Goal: Transaction & Acquisition: Purchase product/service

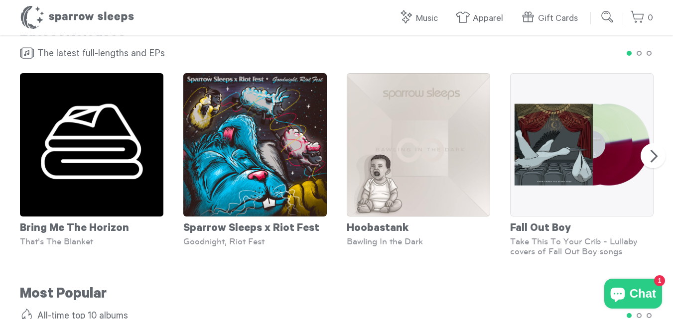
scroll to position [643, 0]
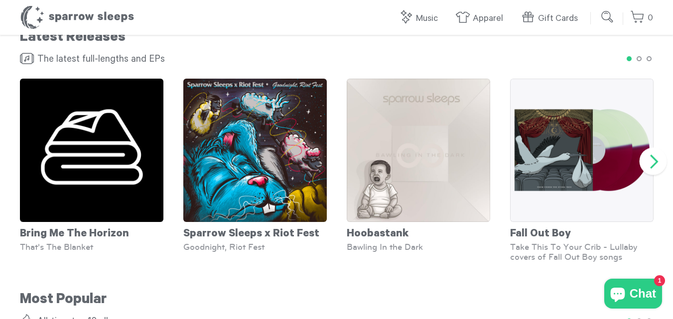
click at [651, 148] on button "Next" at bounding box center [652, 161] width 27 height 27
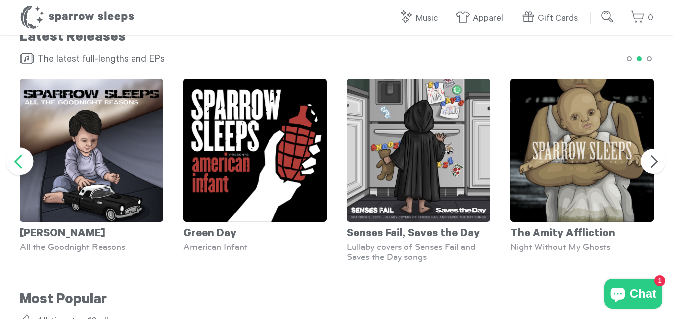
click at [17, 151] on button "Previous" at bounding box center [19, 161] width 27 height 27
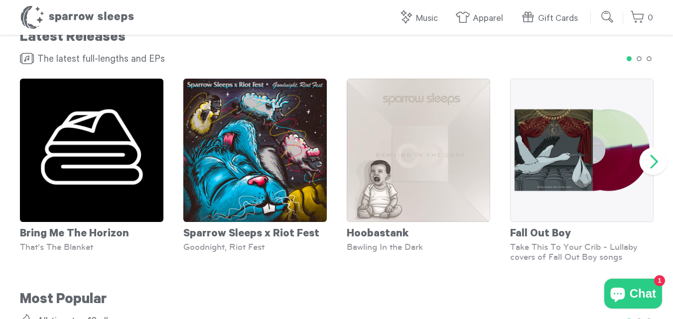
click at [656, 157] on button "Next" at bounding box center [652, 161] width 27 height 27
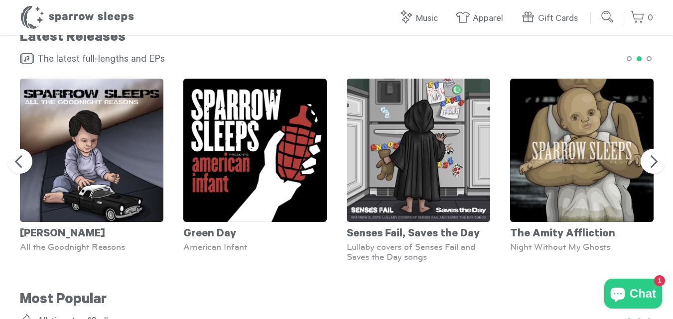
click at [632, 295] on span "Chat" at bounding box center [642, 293] width 26 height 15
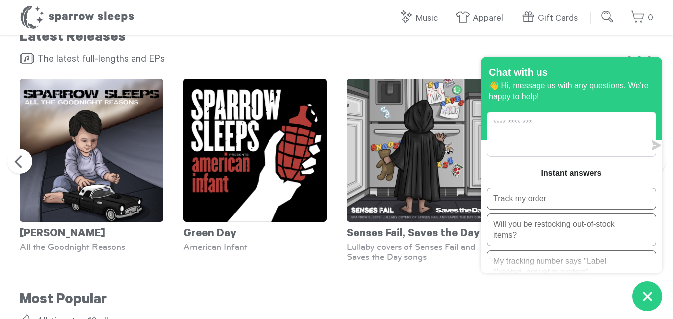
click at [411, 274] on main "Available Now The Offspring It's time to come out and play! @sparrowsleeps has …" at bounding box center [336, 72] width 673 height 1360
click at [648, 304] on icon "Chat window" at bounding box center [646, 296] width 15 height 15
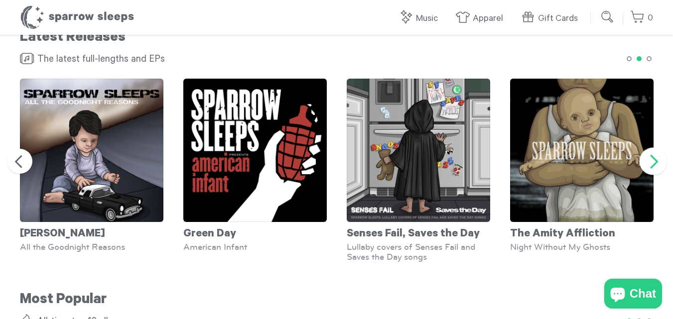
click at [658, 155] on button "Next" at bounding box center [652, 161] width 27 height 27
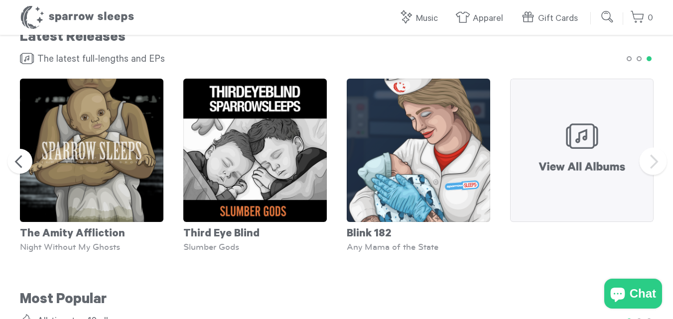
click at [647, 151] on button "Next" at bounding box center [652, 161] width 27 height 27
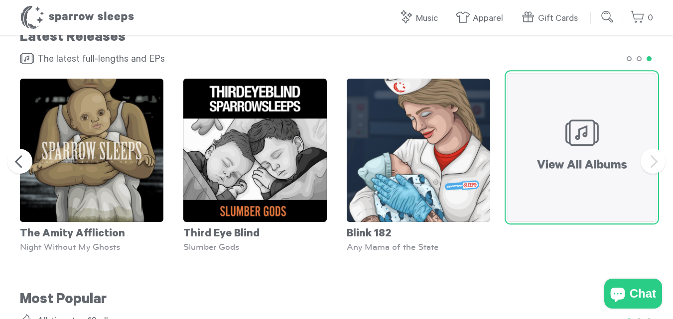
click at [563, 133] on img at bounding box center [581, 147] width 149 height 149
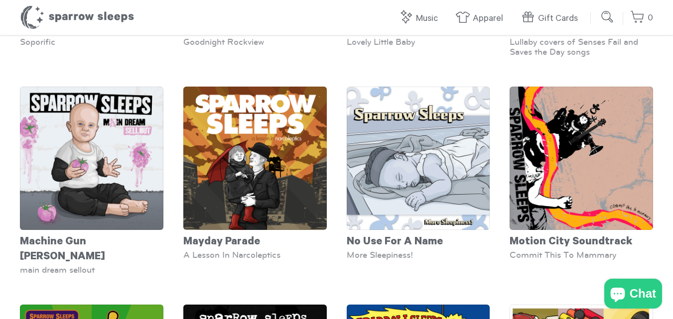
scroll to position [2558, 0]
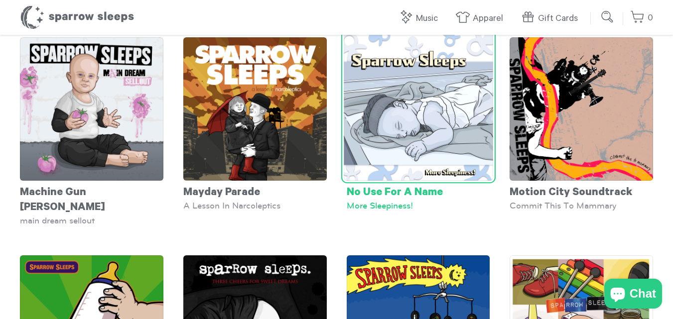
click at [393, 131] on img at bounding box center [418, 105] width 149 height 149
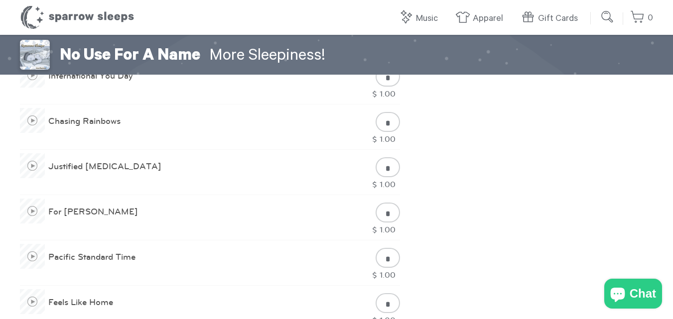
scroll to position [559, 0]
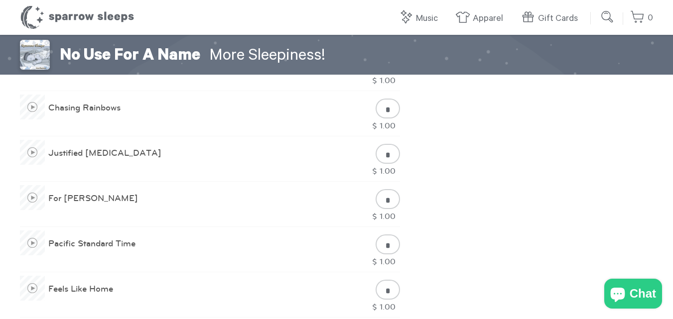
drag, startPoint x: 680, startPoint y: 51, endPoint x: 680, endPoint y: 158, distance: 107.0
click at [672, 158] on html "Skip to content Music All Music Lullabies Lofi White Noise Kid's Music Vinyl & …" at bounding box center [336, 252] width 673 height 1623
drag, startPoint x: 335, startPoint y: 51, endPoint x: 58, endPoint y: 46, distance: 277.4
click at [58, 46] on h2 "No Use For A Name More Sleepiness!" at bounding box center [336, 57] width 633 height 35
copy h2 "No Use For A Name More Sleepiness!"
